Goal: Task Accomplishment & Management: Manage account settings

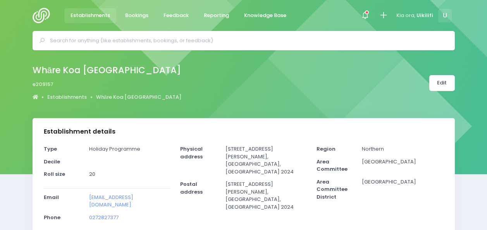
select select "5"
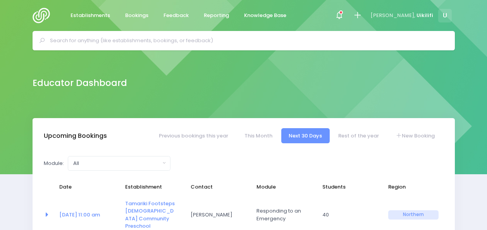
select select "5"
click at [151, 42] on input "text" at bounding box center [247, 41] width 394 height 12
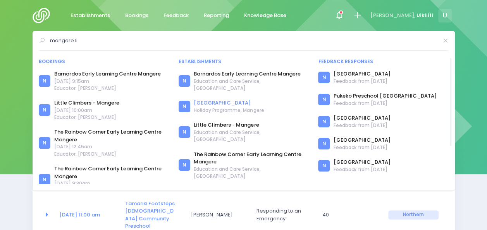
type input "mangere li"
click at [213, 99] on link "Mangere Town Centre Library" at bounding box center [229, 103] width 70 height 8
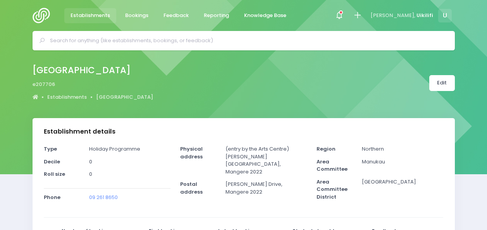
select select "5"
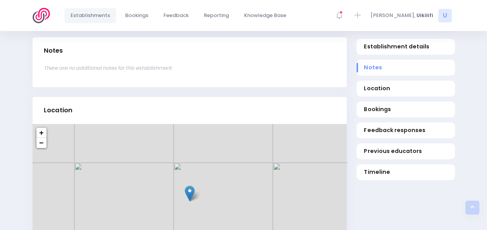
scroll to position [236, 0]
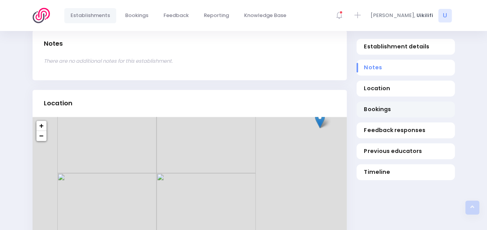
click at [385, 112] on span "Bookings" at bounding box center [405, 109] width 83 height 8
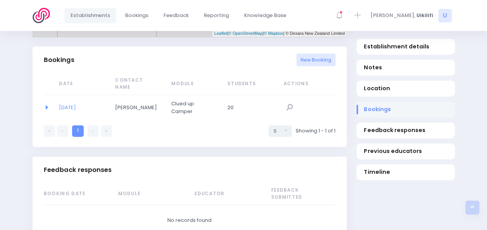
scroll to position [479, 0]
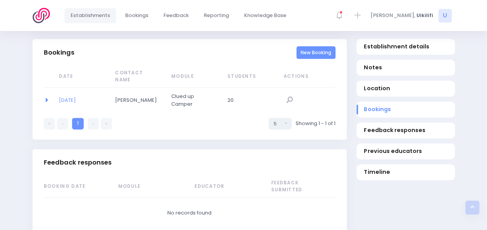
click at [311, 55] on link "New Booking" at bounding box center [316, 52] width 39 height 13
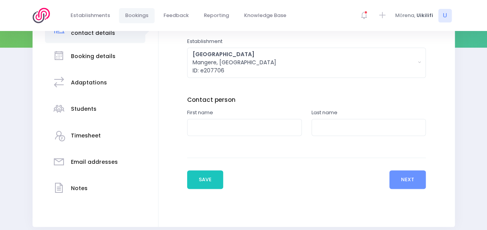
scroll to position [158, 0]
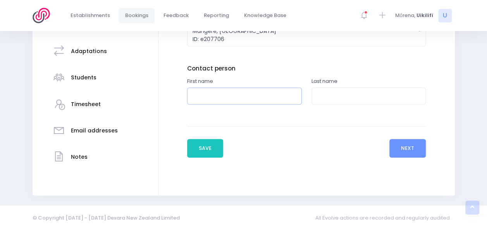
click at [248, 95] on input "text" at bounding box center [244, 96] width 115 height 17
type input "Wei"
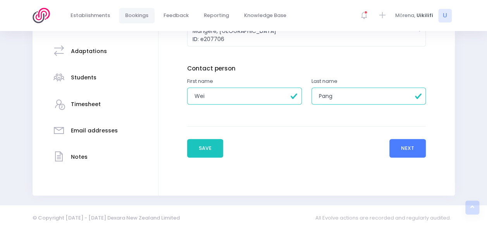
type input "Pang"
click at [409, 144] on button "Next" at bounding box center [408, 148] width 37 height 19
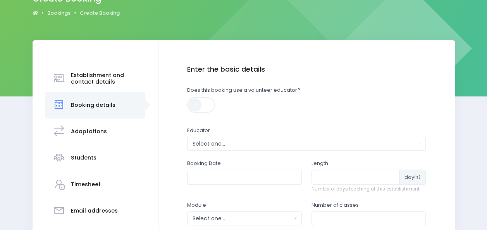
scroll to position [78, 0]
click at [230, 143] on div "Select one..." at bounding box center [304, 144] width 223 height 8
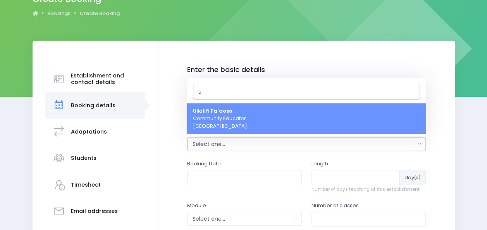
type input "ui"
click at [240, 116] on span "Uikilifi Fa’aoso Community Educator Northern Region" at bounding box center [220, 118] width 54 height 23
select select "321150"
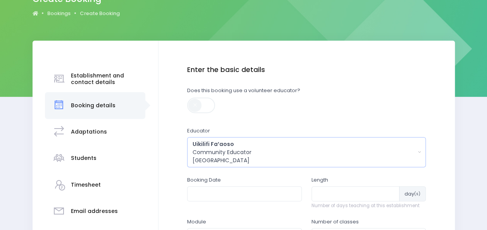
scroll to position [153, 0]
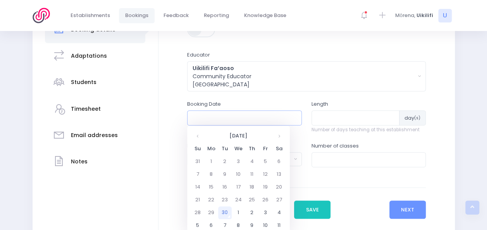
click at [241, 121] on input "text" at bounding box center [244, 117] width 115 height 15
click at [253, 208] on td "2" at bounding box center [252, 213] width 14 height 13
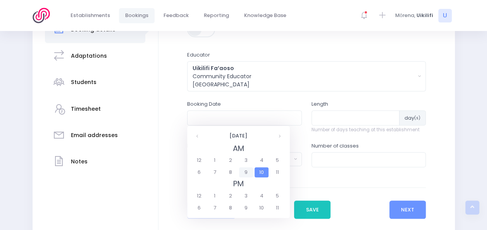
click at [246, 171] on span "9" at bounding box center [246, 172] width 14 height 10
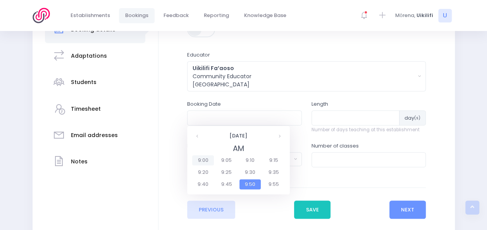
click at [208, 160] on span "9:00" at bounding box center [203, 160] width 22 height 10
type input "02/10/2025 09:00 AM"
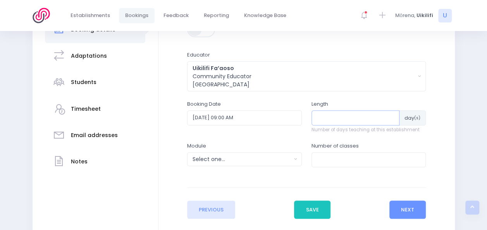
click at [366, 117] on input "number" at bounding box center [356, 117] width 88 height 15
type input "1"
click at [256, 157] on div "Select one..." at bounding box center [242, 159] width 99 height 8
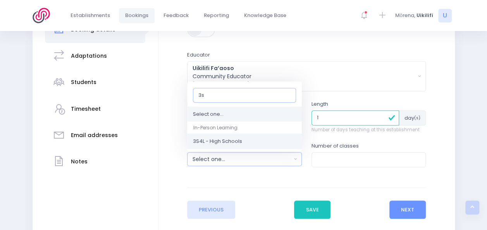
type input "3s"
click at [250, 143] on link "3S4L - High Schools" at bounding box center [244, 142] width 115 height 16
select select "3S4L - High Schools"
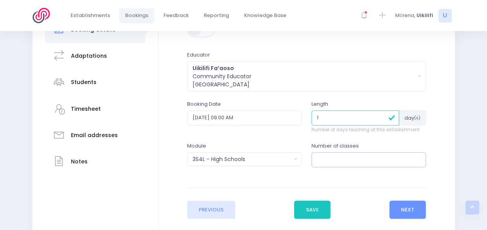
click at [336, 157] on input "number" at bounding box center [369, 159] width 115 height 15
type input "1"
click at [412, 208] on button "Next" at bounding box center [408, 210] width 37 height 19
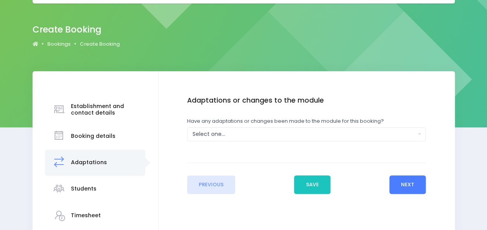
scroll to position [48, 0]
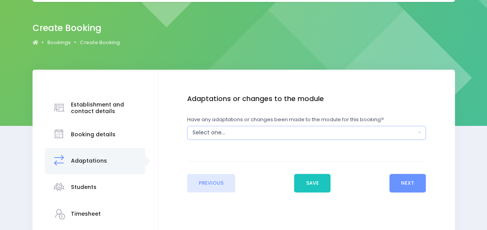
click at [334, 134] on div "Select one..." at bounding box center [304, 133] width 223 height 8
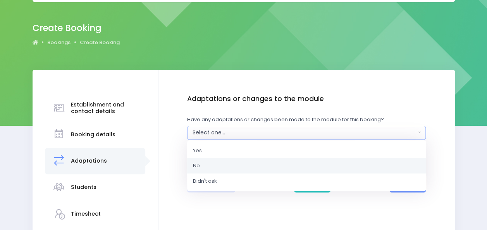
click at [328, 166] on link "No" at bounding box center [306, 166] width 239 height 16
select select "No"
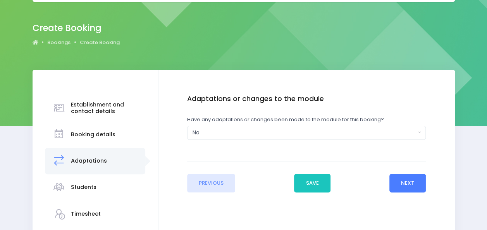
click at [401, 183] on button "Next" at bounding box center [408, 183] width 37 height 19
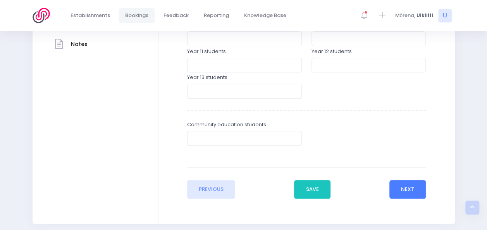
scroll to position [299, 0]
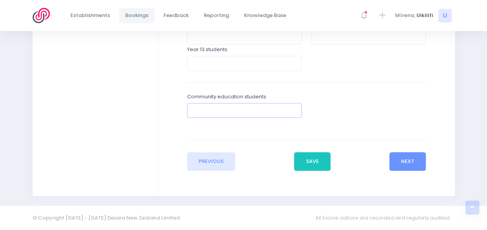
click at [263, 112] on input "number" at bounding box center [244, 110] width 115 height 15
type input "3"
type input "13"
click at [417, 165] on button "Next" at bounding box center [408, 161] width 37 height 19
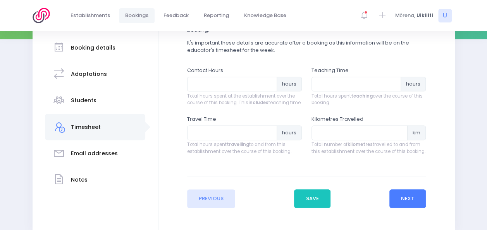
scroll to position [136, 0]
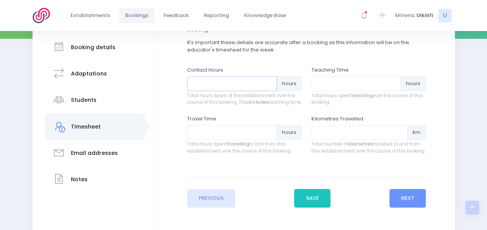
click at [245, 83] on input "number" at bounding box center [232, 83] width 90 height 15
type input "2"
click at [322, 78] on input "number" at bounding box center [357, 83] width 90 height 15
type input "2"
click at [242, 138] on input "number" at bounding box center [232, 132] width 90 height 15
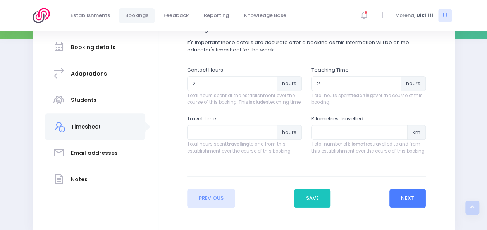
click at [396, 198] on button "Next" at bounding box center [408, 198] width 37 height 19
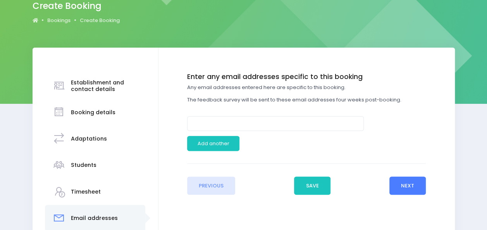
scroll to position [74, 0]
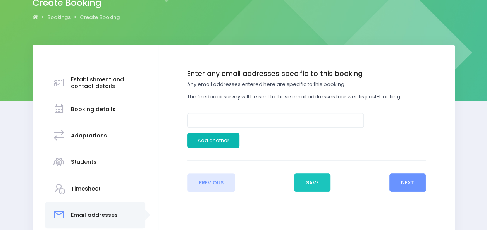
click at [223, 136] on button "Add another" at bounding box center [213, 140] width 52 height 15
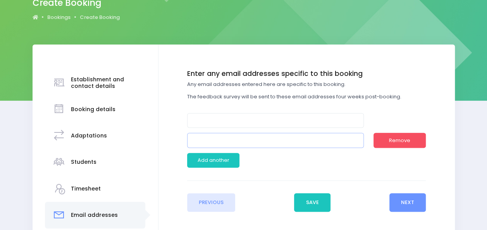
click at [236, 144] on input "email" at bounding box center [275, 140] width 177 height 15
paste input "wei.pang@aucklandcouncil.govt.nz>"
type input "wei.pang@aucklandcouncil.govt.nz"
click at [213, 162] on button "Add another" at bounding box center [213, 160] width 52 height 15
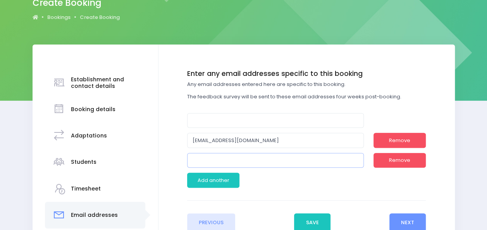
click at [276, 158] on input "email" at bounding box center [275, 160] width 177 height 15
paste input "Melissa Manapori <melissa.manapori@aucklandcouncil.govt.nz>"
drag, startPoint x: 240, startPoint y: 161, endPoint x: 147, endPoint y: 142, distance: 95.0
click at [147, 142] on div "Establishment and contact details Booking details Adaptations" at bounding box center [244, 163] width 422 height 236
click at [314, 158] on input "melissa.manapori@aucklandcouncil.govt.nz>" at bounding box center [275, 160] width 177 height 15
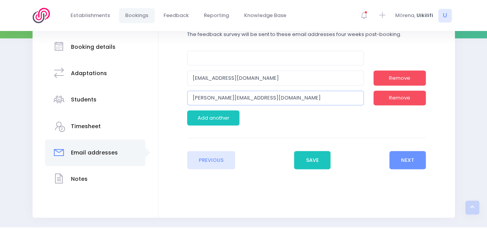
scroll to position [136, 0]
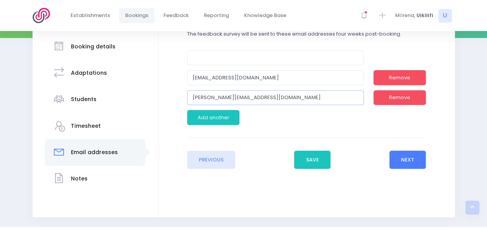
type input "melissa.manapori@aucklandcouncil.govt.nz"
click at [410, 164] on button "Next" at bounding box center [408, 160] width 37 height 19
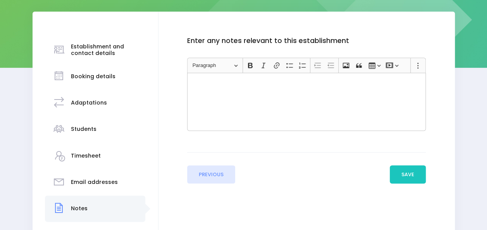
scroll to position [108, 0]
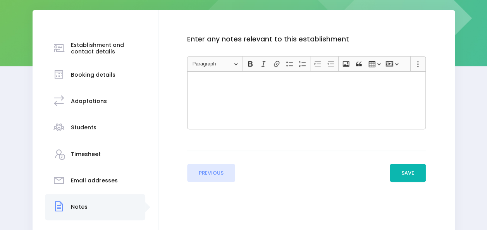
click at [421, 177] on button "Save" at bounding box center [408, 173] width 36 height 19
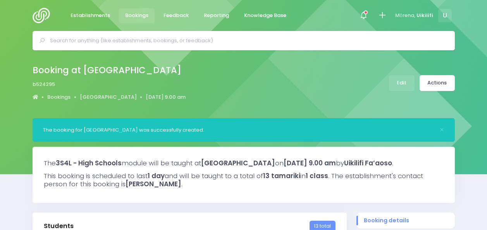
select select "5"
click at [120, 98] on link "[GEOGRAPHIC_DATA]" at bounding box center [108, 97] width 57 height 8
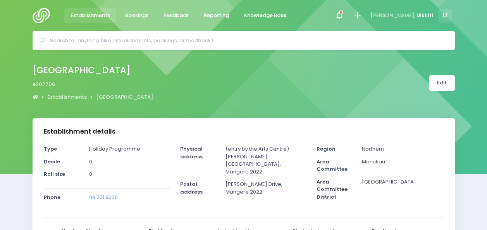
select select "5"
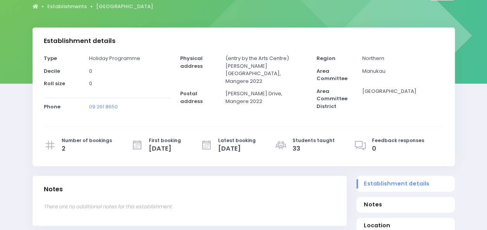
click at [120, 98] on hr at bounding box center [107, 98] width 127 height 0
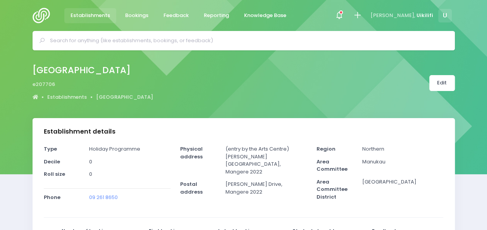
click at [440, 73] on div "Mangere Town Centre Library e207706 Establishments Mangere Town Centre Library …" at bounding box center [244, 83] width 442 height 41
click at [438, 81] on link "Edit" at bounding box center [442, 83] width 26 height 16
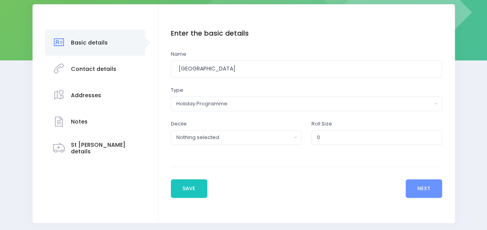
scroll to position [114, 0]
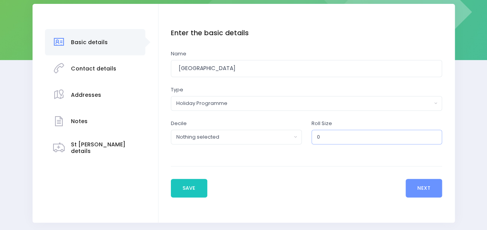
click at [333, 140] on input "0" at bounding box center [377, 137] width 131 height 15
type input "20"
click at [428, 191] on button "Next" at bounding box center [424, 188] width 37 height 19
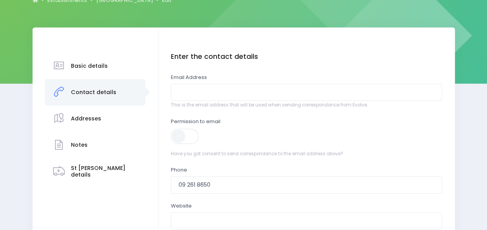
scroll to position [91, 0]
click at [297, 93] on input "email" at bounding box center [306, 91] width 271 height 17
paste input "Melissa Manapori <melissa.manapori@aucklandcouncil.govt.nz>"
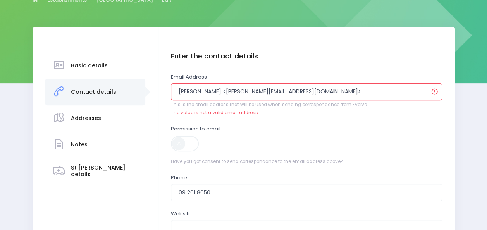
drag, startPoint x: 230, startPoint y: 90, endPoint x: 132, endPoint y: 78, distance: 99.2
click at [132, 78] on div "Basic details Contact details" at bounding box center [244, 171] width 422 height 288
click at [313, 90] on input "melissa.manapori@aucklandcouncil.govt.nz>" at bounding box center [306, 91] width 271 height 17
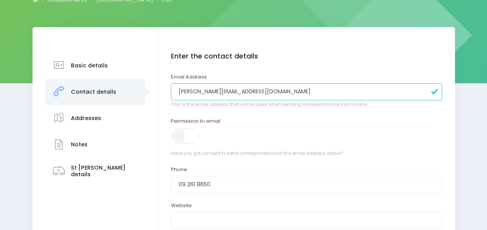
type input "melissa.manapori@aucklandcouncil.govt.nz"
click at [190, 134] on span at bounding box center [185, 136] width 29 height 16
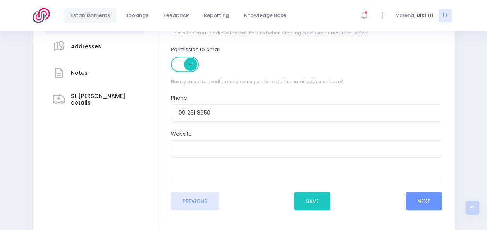
scroll to position [165, 0]
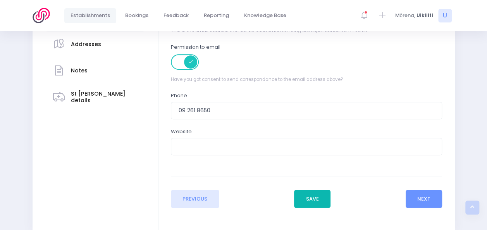
click at [308, 197] on button "Save" at bounding box center [312, 199] width 36 height 19
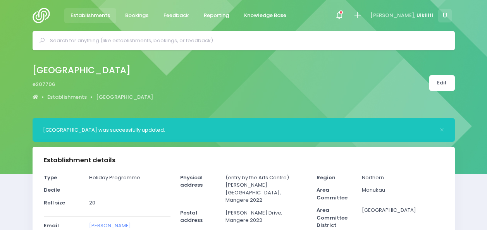
select select "5"
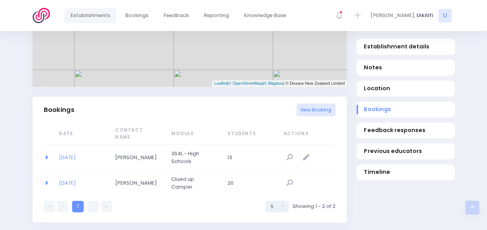
scroll to position [484, 0]
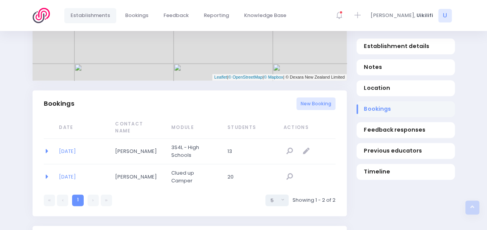
click at [373, 110] on span "Bookings" at bounding box center [405, 109] width 83 height 8
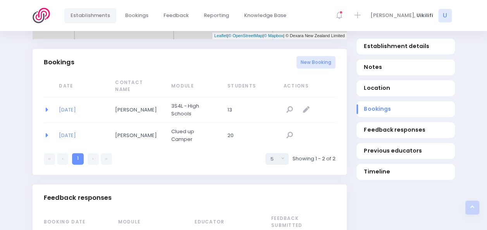
scroll to position [527, 0]
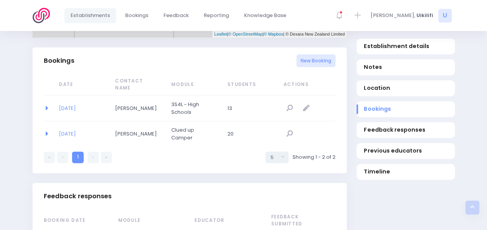
click at [80, 96] on td "02/10/2025" at bounding box center [82, 109] width 56 height 26
click at [76, 105] on link "02/10/2025" at bounding box center [67, 108] width 17 height 7
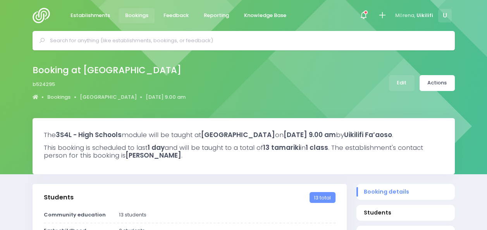
select select "5"
click at [443, 81] on link "Actions" at bounding box center [437, 83] width 35 height 16
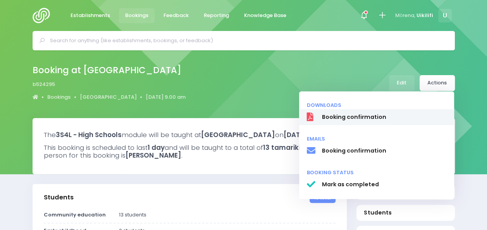
click at [393, 121] on span "Booking confirmation" at bounding box center [384, 117] width 125 height 8
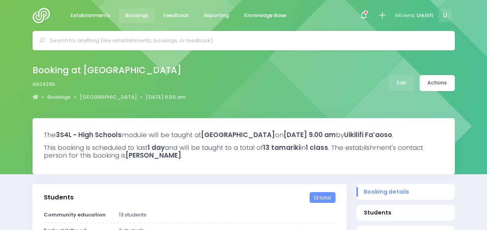
select select "5"
select select
click at [433, 78] on link "Actions" at bounding box center [437, 83] width 35 height 16
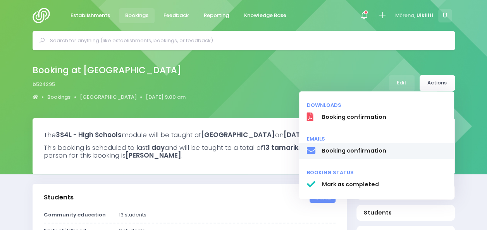
click at [384, 149] on span "Booking confirmation" at bounding box center [384, 151] width 125 height 8
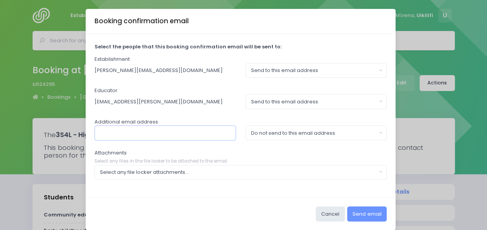
click at [166, 133] on input "text" at bounding box center [165, 133] width 141 height 15
type input "karen.hoskin@stjohn.org,nz"
click at [264, 133] on div "Do not send to this email address" at bounding box center [314, 133] width 126 height 8
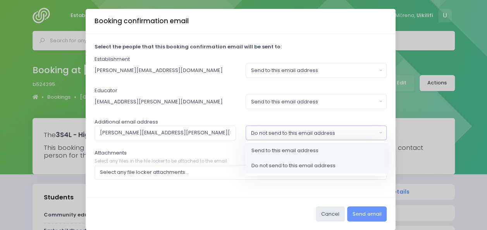
click at [263, 148] on span "Send to this email address" at bounding box center [285, 151] width 67 height 8
select select "send"
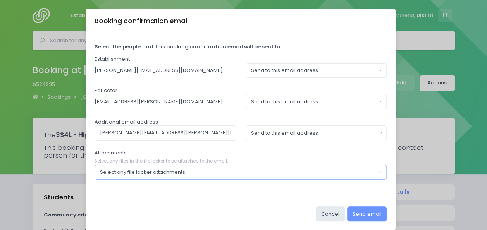
click at [267, 172] on div "Select any file locker attachments..." at bounding box center [238, 173] width 277 height 8
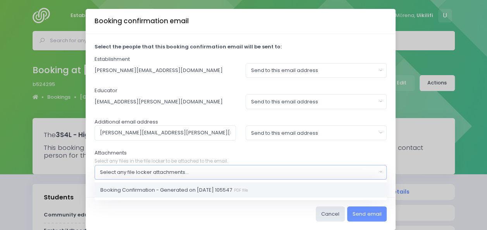
click at [248, 188] on small "PDF file" at bounding box center [240, 190] width 16 height 6
select select "11451"
click at [267, 207] on div "Cancel Send email" at bounding box center [241, 213] width 310 height 33
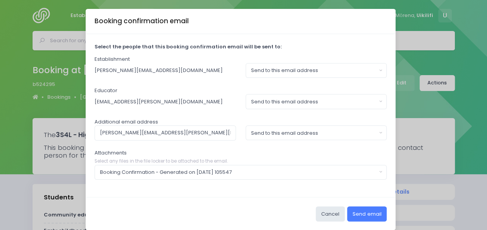
click at [368, 216] on button "Send email" at bounding box center [367, 214] width 40 height 15
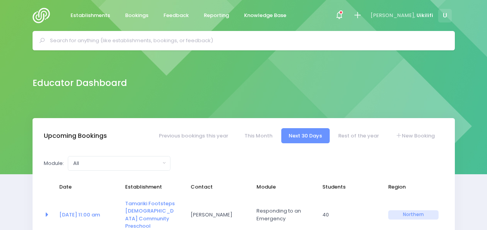
select select "5"
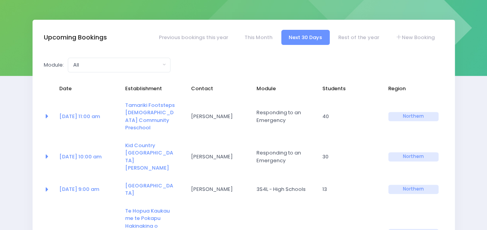
scroll to position [99, 0]
click at [133, 114] on link "Tamariki Footsteps [DEMOGRAPHIC_DATA] Community Preschool" at bounding box center [150, 116] width 50 height 30
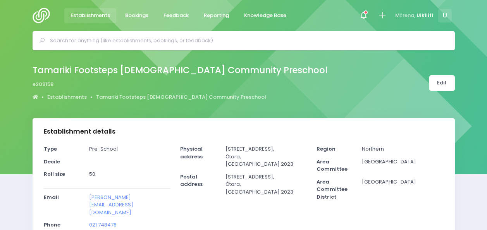
select select "5"
click at [446, 85] on link "Edit" at bounding box center [442, 83] width 26 height 16
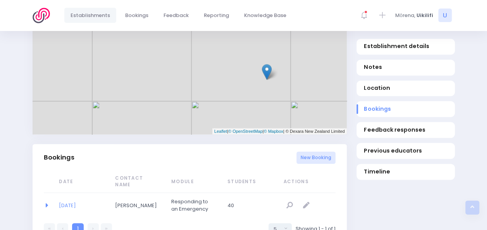
scroll to position [402, 0]
click at [76, 201] on link "30/09/2025" at bounding box center [67, 204] width 17 height 7
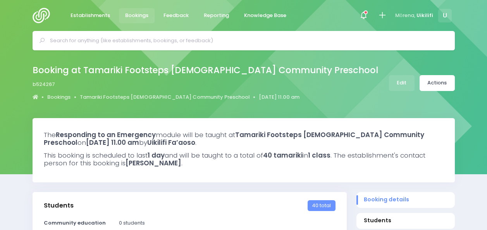
select select "5"
click at [437, 77] on link "Actions" at bounding box center [437, 83] width 35 height 16
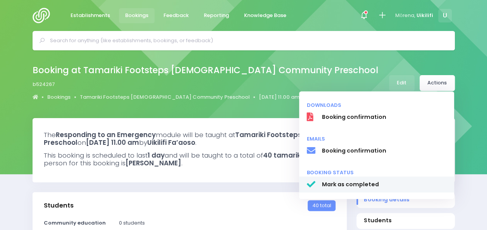
click at [370, 179] on link "Mark as completed" at bounding box center [376, 185] width 155 height 16
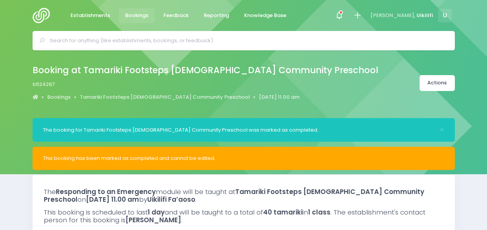
select select "5"
click at [118, 41] on input "text" at bounding box center [247, 41] width 394 height 12
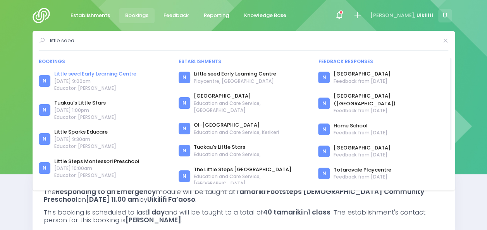
type input "little seed"
click at [88, 74] on link "Little seed Early Learning Centre" at bounding box center [95, 74] width 82 height 8
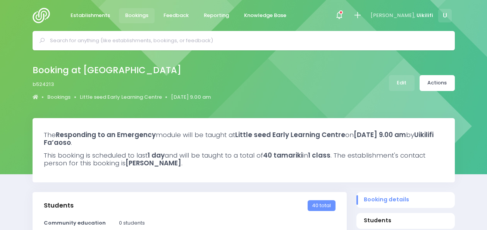
select select "5"
click at [432, 88] on link "Actions" at bounding box center [437, 83] width 35 height 16
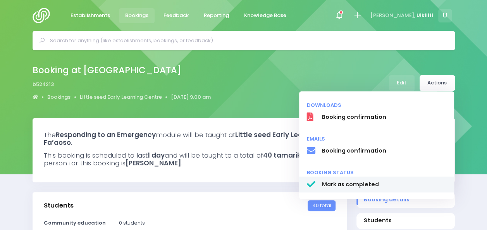
click at [380, 184] on span "Mark as completed" at bounding box center [384, 185] width 125 height 8
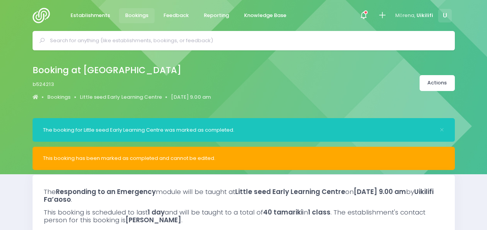
select select "5"
click at [114, 44] on input "text" at bounding box center [247, 41] width 394 height 12
click at [37, 17] on img at bounding box center [44, 16] width 22 height 16
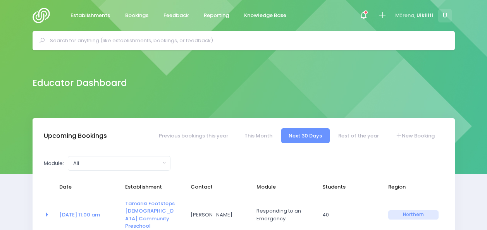
select select "5"
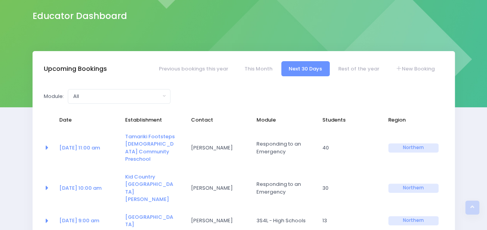
scroll to position [66, 0]
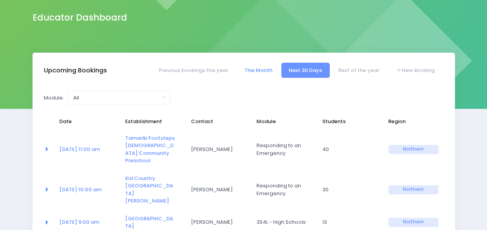
click at [252, 68] on link "This Month" at bounding box center [258, 70] width 43 height 15
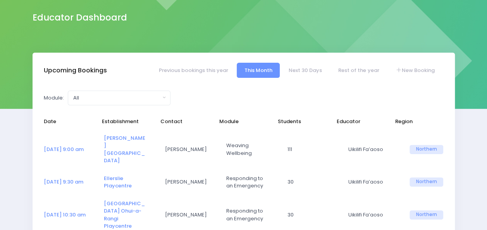
select select "5"
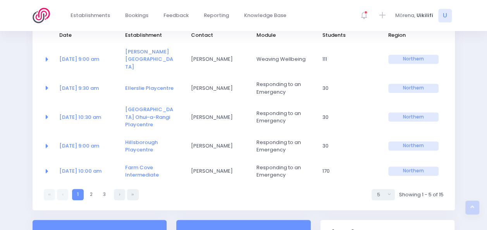
scroll to position [152, 0]
click at [121, 189] on link at bounding box center [119, 194] width 11 height 11
select select "5"
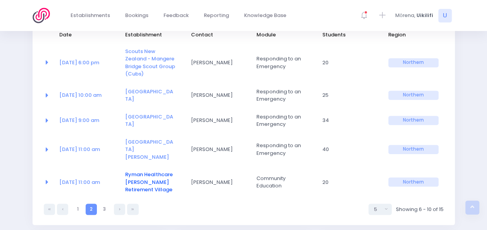
click at [143, 179] on link "Ryman Healthcare Edmund Hillary Retirement Village" at bounding box center [149, 182] width 48 height 22
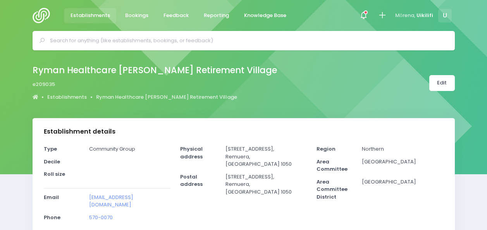
select select "5"
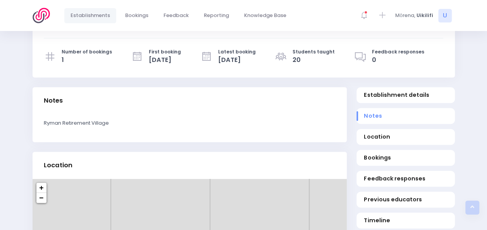
scroll to position [211, 0]
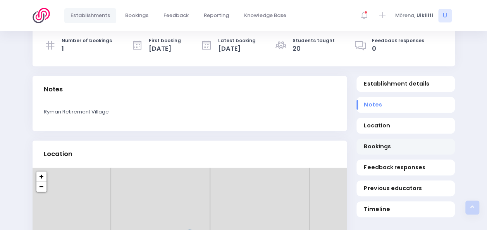
click at [372, 144] on span "Bookings" at bounding box center [405, 147] width 83 height 8
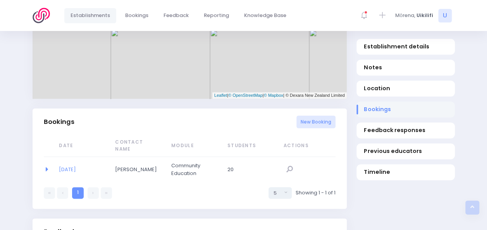
scroll to position [504, 0]
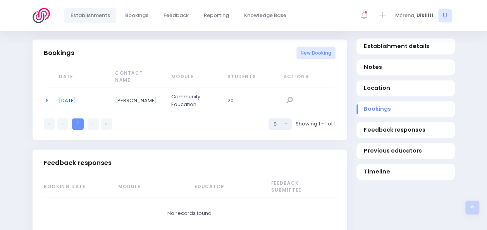
click at [76, 97] on link "22/09/2025" at bounding box center [67, 100] width 17 height 7
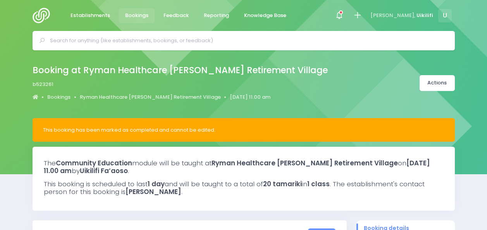
select select "5"
click at [42, 13] on img at bounding box center [44, 16] width 22 height 16
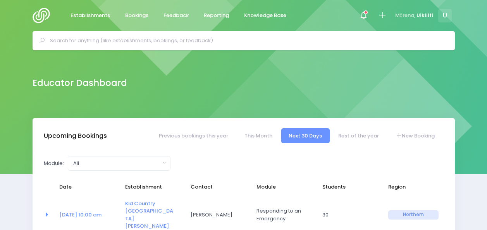
select select "5"
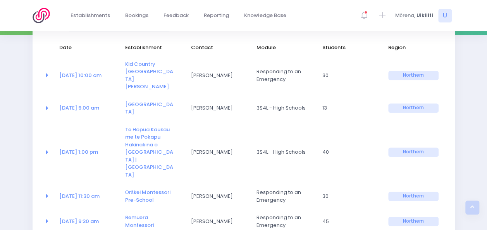
scroll to position [139, 0]
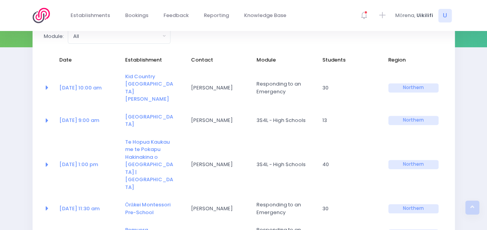
click at [232, 154] on td "[PERSON_NAME]" at bounding box center [219, 164] width 66 height 63
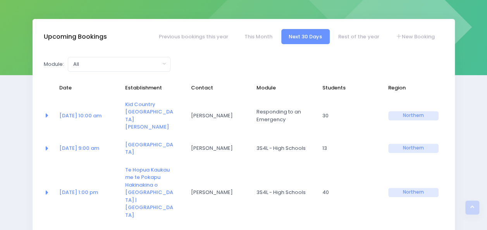
scroll to position [95, 0]
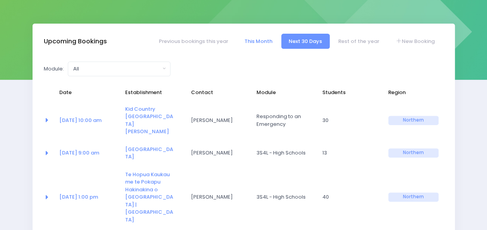
click at [264, 45] on link "This Month" at bounding box center [258, 41] width 43 height 15
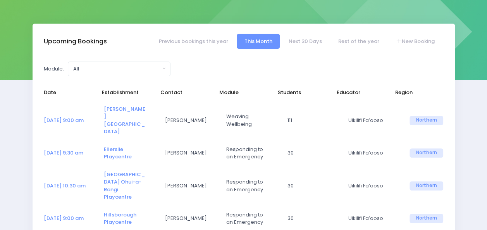
select select "5"
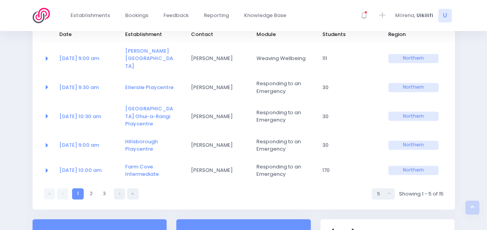
scroll to position [150, 0]
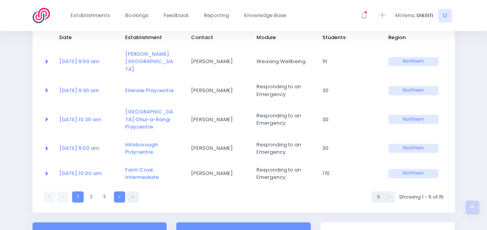
click at [121, 191] on link at bounding box center [119, 196] width 11 height 11
select select "5"
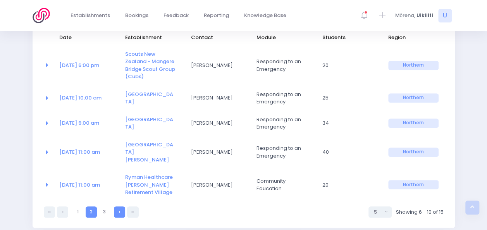
click at [120, 207] on link at bounding box center [119, 212] width 11 height 11
select select "5"
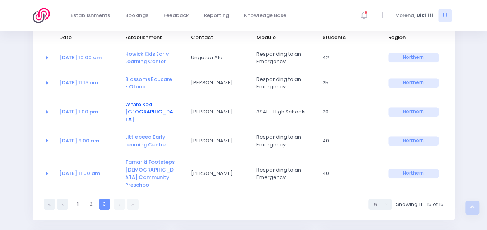
click at [136, 103] on link "Whāre Koa [GEOGRAPHIC_DATA]" at bounding box center [149, 112] width 48 height 22
click at [146, 80] on link "Blossoms Educare - Otara" at bounding box center [148, 83] width 47 height 15
click at [160, 57] on link "Howick Kids Early Learning Center" at bounding box center [147, 57] width 44 height 15
click at [142, 81] on link "Blossoms Educare - Otara" at bounding box center [148, 83] width 47 height 15
click at [142, 146] on link "Little seed Early Learning Centre" at bounding box center [145, 140] width 41 height 15
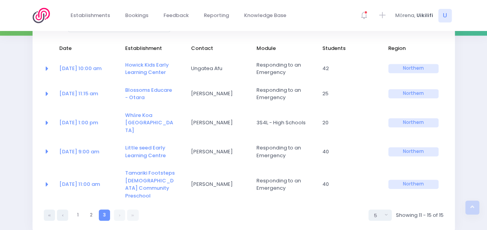
scroll to position [140, 0]
click at [140, 181] on link "Tamariki Footsteps Christian Community Preschool" at bounding box center [150, 184] width 50 height 30
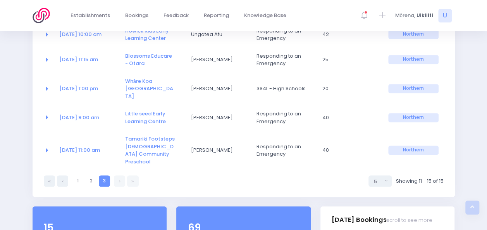
scroll to position [174, 0]
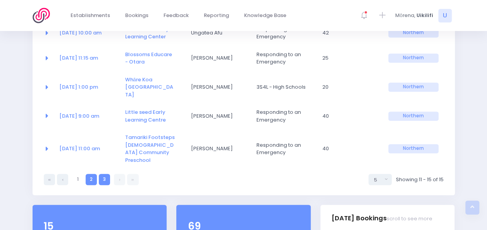
click at [90, 181] on link "2" at bounding box center [91, 179] width 11 height 11
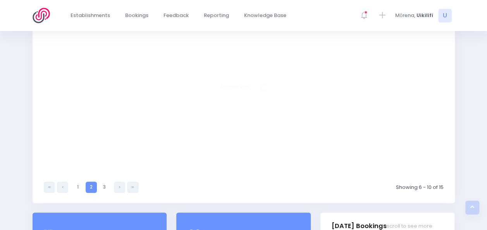
select select "5"
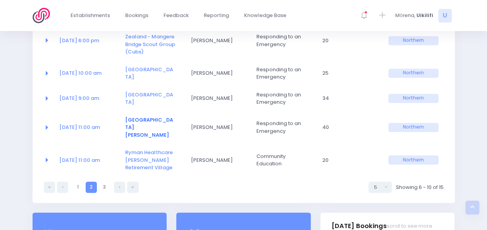
click at [152, 119] on link "St Andrews Chilton Kindergarten" at bounding box center [149, 127] width 48 height 22
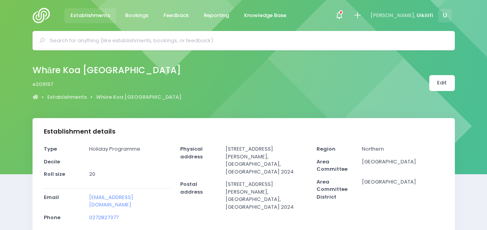
select select "5"
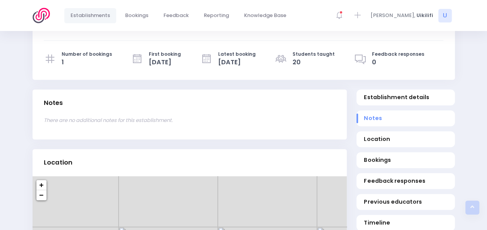
scroll to position [200, 0]
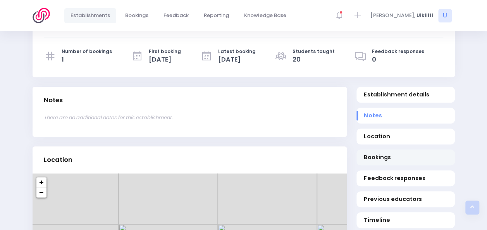
click at [371, 153] on span "Bookings" at bounding box center [405, 157] width 83 height 8
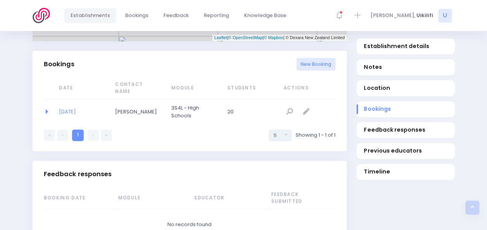
scroll to position [499, 0]
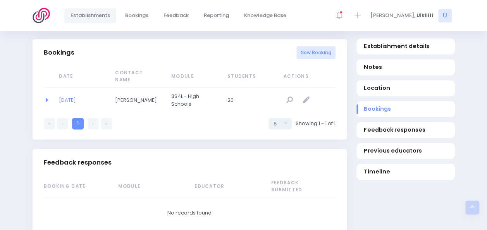
click at [76, 88] on td "29/09/2025" at bounding box center [82, 100] width 56 height 25
click at [76, 97] on link "29/09/2025" at bounding box center [67, 100] width 17 height 7
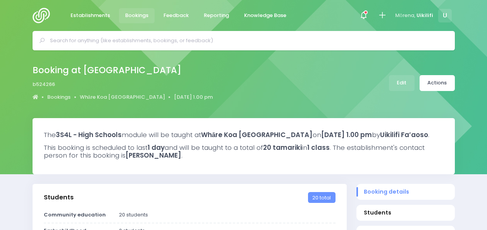
select select "5"
click at [440, 81] on link "Actions" at bounding box center [437, 83] width 35 height 16
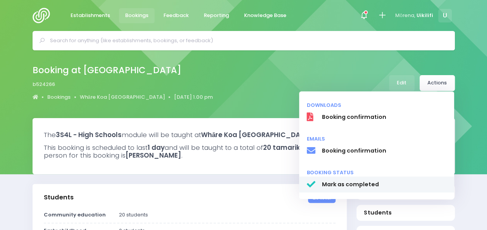
click at [365, 186] on span "Mark as completed" at bounding box center [384, 185] width 125 height 8
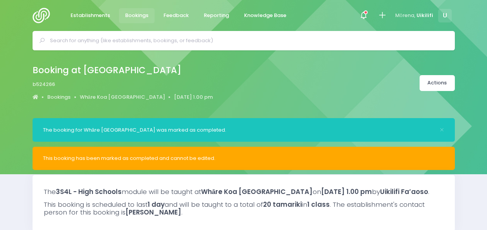
select select "5"
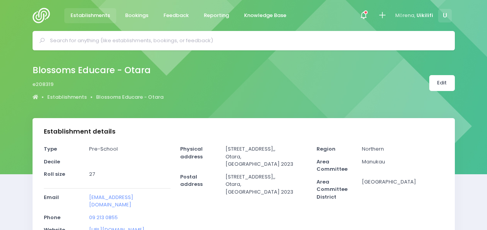
select select "5"
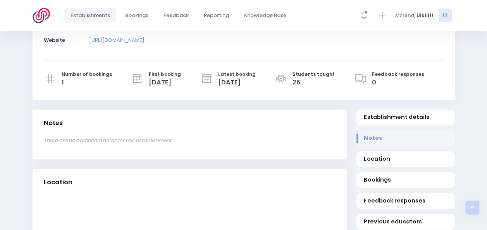
scroll to position [190, 0]
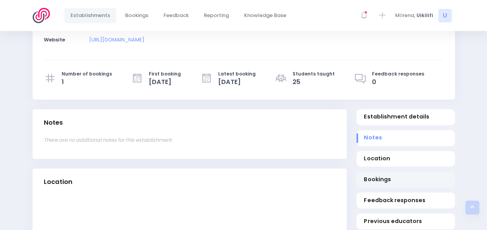
click at [379, 172] on link "Bookings" at bounding box center [406, 180] width 98 height 16
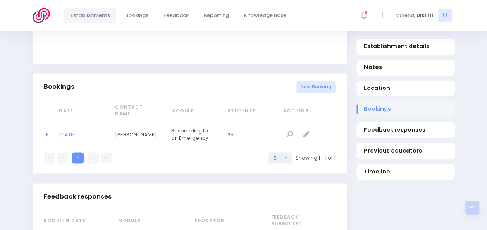
scroll to position [512, 0]
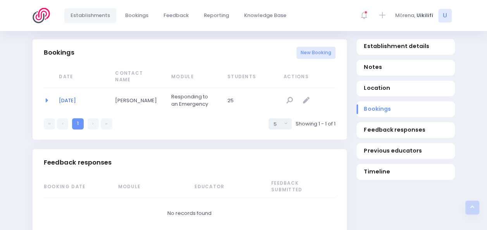
click at [76, 97] on link "29/09/2025" at bounding box center [67, 100] width 17 height 7
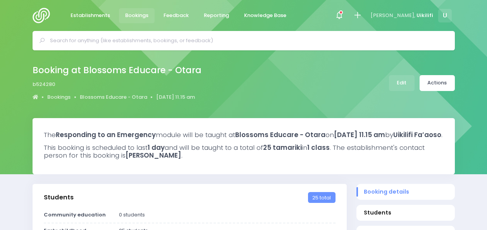
select select "5"
click at [443, 88] on link "Actions" at bounding box center [437, 83] width 35 height 16
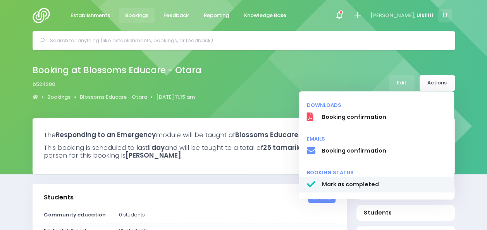
click at [375, 186] on span "Mark as completed" at bounding box center [384, 185] width 125 height 8
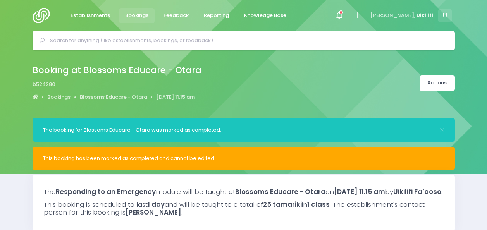
select select "5"
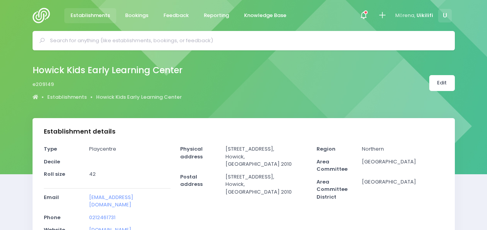
select select "5"
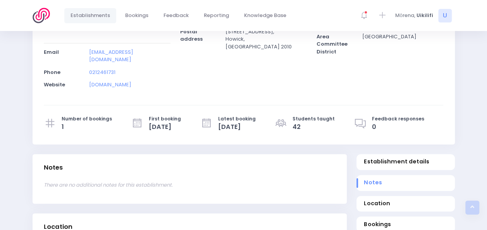
scroll to position [188, 0]
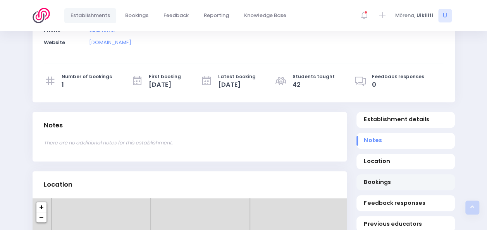
click at [385, 174] on link "Bookings" at bounding box center [406, 182] width 98 height 16
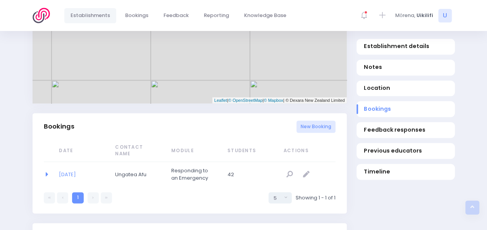
scroll to position [504, 0]
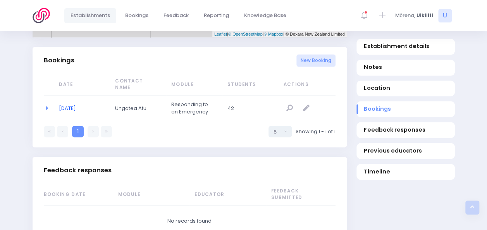
click at [75, 105] on link "29/09/2025" at bounding box center [67, 108] width 17 height 7
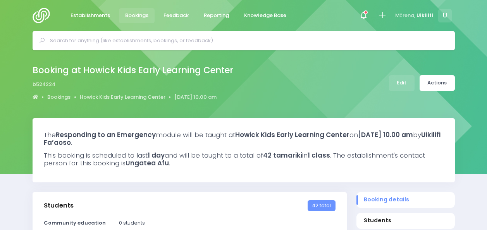
select select "5"
click at [453, 84] on link "Actions" at bounding box center [437, 83] width 35 height 16
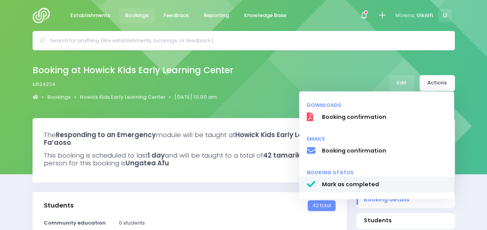
click at [350, 184] on span "Mark as completed" at bounding box center [384, 185] width 125 height 8
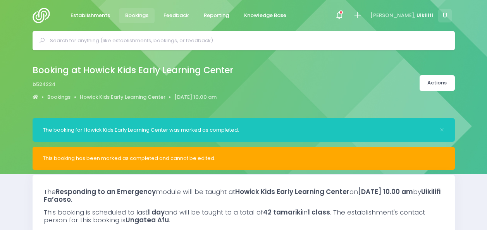
select select "5"
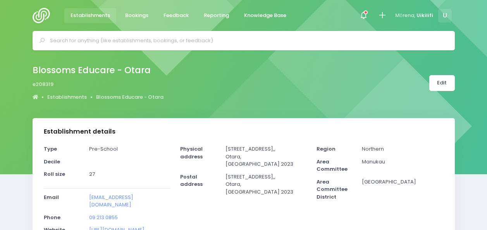
select select "5"
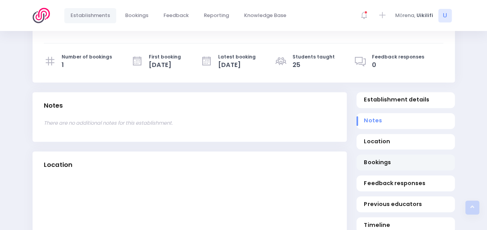
click at [383, 161] on span "Bookings" at bounding box center [405, 163] width 83 height 8
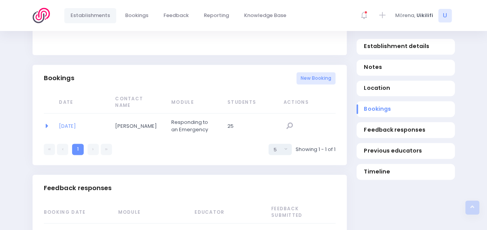
scroll to position [512, 0]
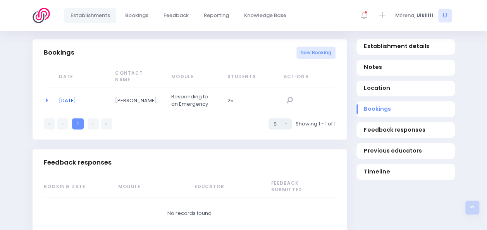
click at [76, 97] on link "29/09/2025" at bounding box center [67, 100] width 17 height 7
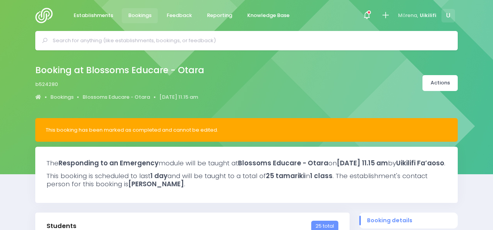
select select "5"
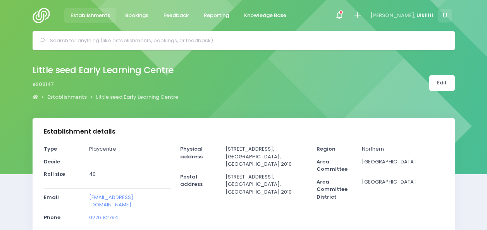
select select "5"
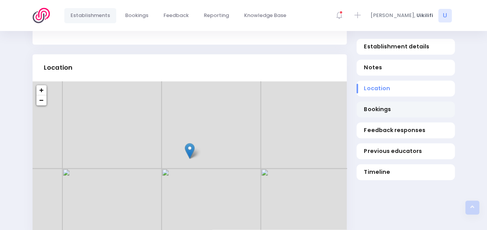
click at [385, 105] on span "Bookings" at bounding box center [405, 109] width 83 height 8
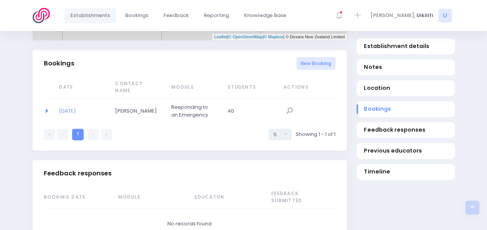
scroll to position [491, 0]
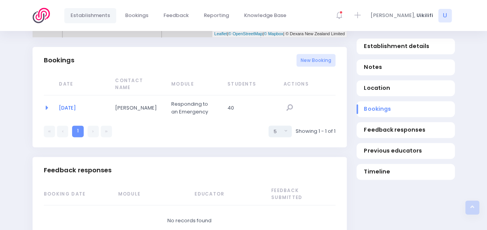
click at [76, 104] on link "30/09/2025" at bounding box center [67, 107] width 17 height 7
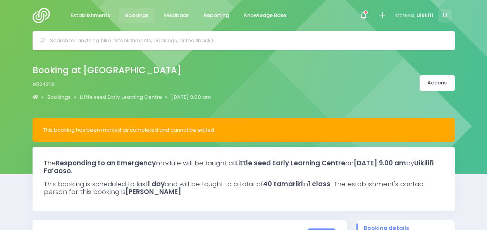
select select "5"
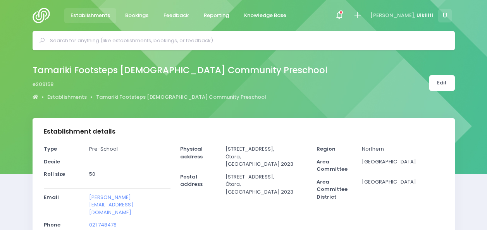
select select "5"
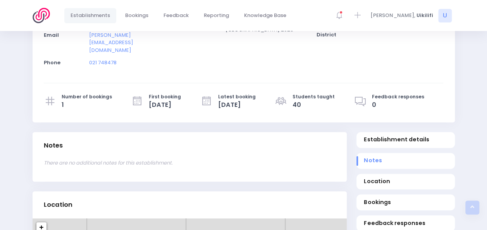
scroll to position [213, 0]
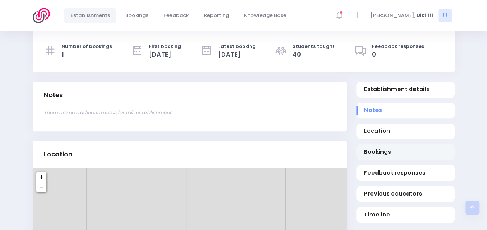
click at [375, 148] on span "Bookings" at bounding box center [405, 152] width 83 height 8
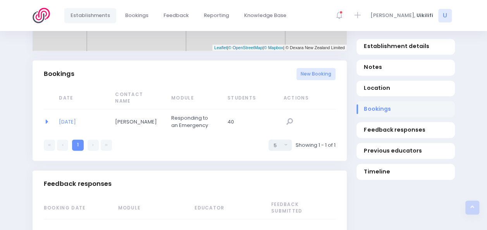
scroll to position [491, 0]
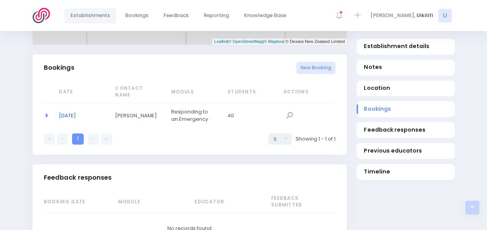
click at [66, 112] on link "30/09/2025" at bounding box center [67, 115] width 17 height 7
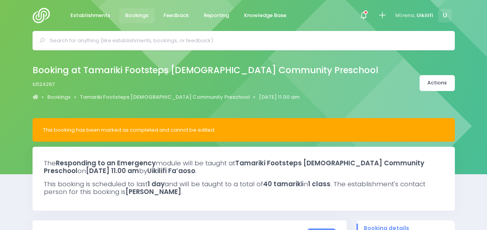
select select "5"
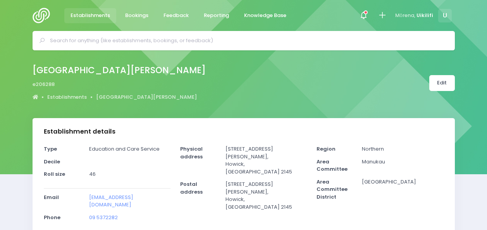
select select "5"
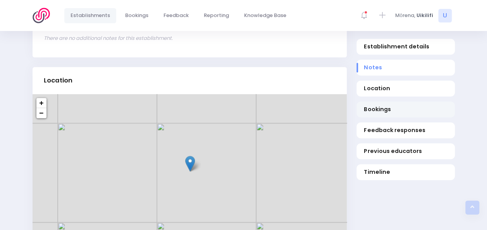
click at [384, 107] on span "Bookings" at bounding box center [405, 109] width 83 height 8
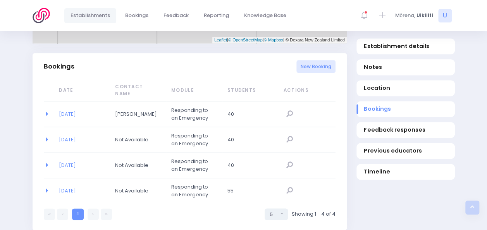
scroll to position [491, 0]
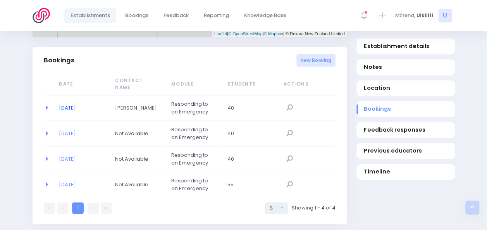
click at [73, 104] on link "18/09/2025" at bounding box center [67, 107] width 17 height 7
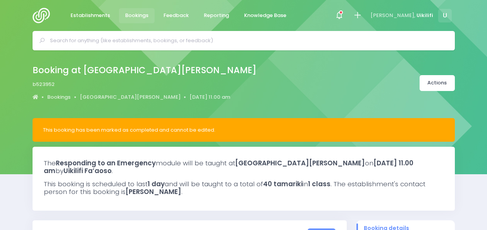
select select "5"
click at [35, 20] on img at bounding box center [44, 16] width 22 height 16
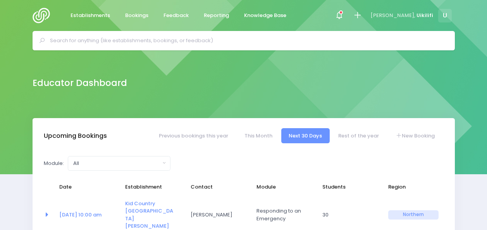
select select "5"
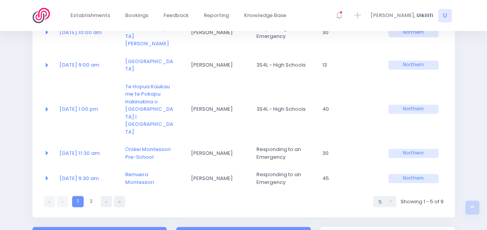
scroll to position [183, 0]
